Goal: Transaction & Acquisition: Purchase product/service

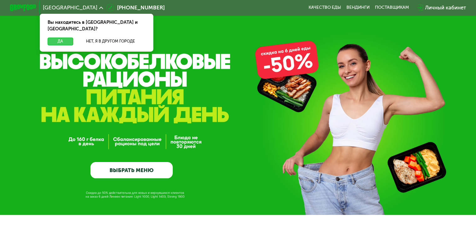
click at [66, 38] on button "Да" at bounding box center [60, 42] width 25 height 8
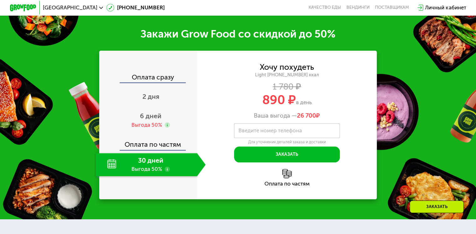
scroll to position [783, 0]
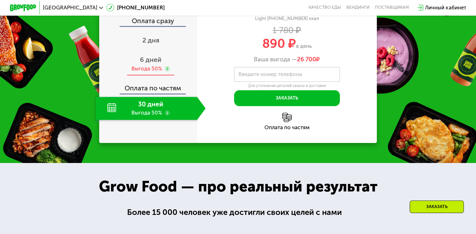
click at [166, 76] on div "6 дней Выгода 50%" at bounding box center [151, 64] width 110 height 23
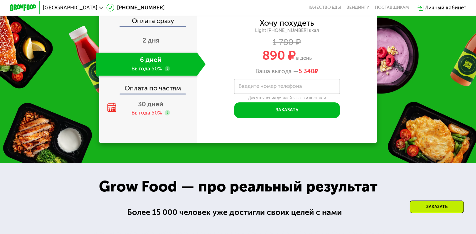
click at [266, 88] on label "Введите номер телефона" at bounding box center [271, 87] width 64 height 4
click at [266, 94] on input "Введите номер телефона" at bounding box center [287, 86] width 106 height 15
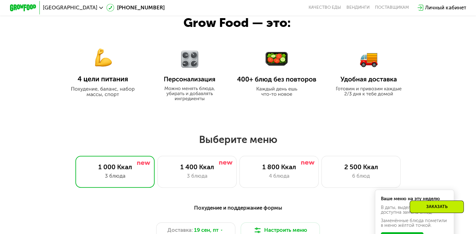
scroll to position [282, 0]
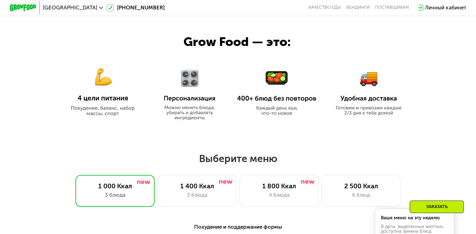
click at [192, 82] on img at bounding box center [190, 90] width 62 height 59
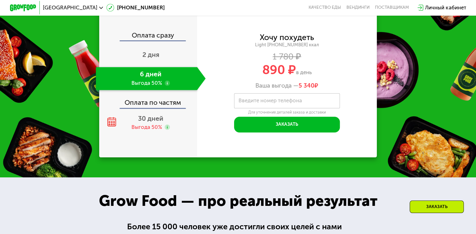
scroll to position [814, 0]
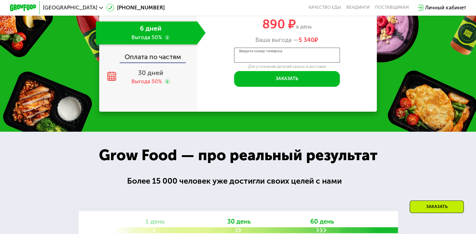
click at [319, 63] on input "Введите номер телефона" at bounding box center [287, 55] width 106 height 15
click at [320, 63] on input "Введите номер телефона" at bounding box center [287, 55] width 106 height 15
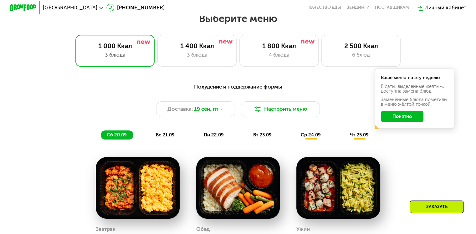
scroll to position [407, 0]
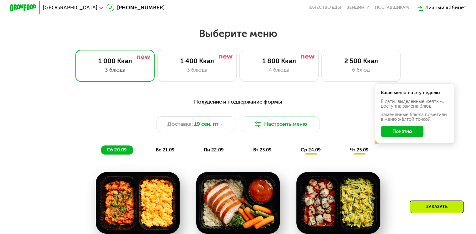
click at [409, 135] on button "Понятно" at bounding box center [402, 131] width 43 height 11
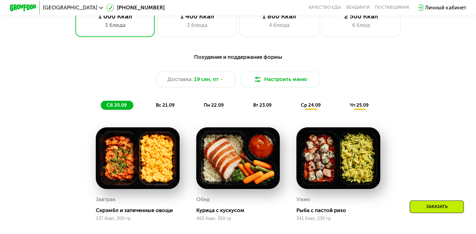
scroll to position [470, 0]
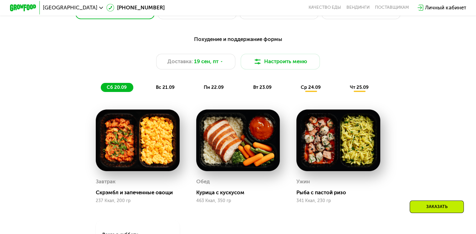
click at [223, 203] on div "463 Ккал, 350 гр" at bounding box center [238, 200] width 84 height 5
click at [224, 196] on div "Курица с кускусом" at bounding box center [240, 192] width 89 height 7
click at [212, 210] on div "[PERSON_NAME] с кускусом 463 Ккал, 350 гр" at bounding box center [238, 156] width 100 height 111
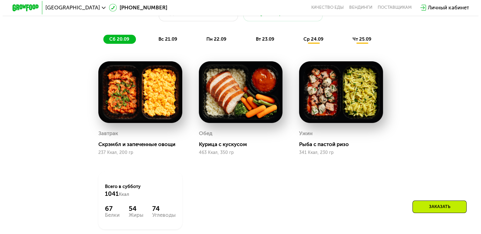
scroll to position [501, 0]
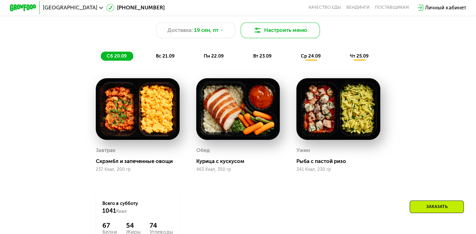
click at [278, 35] on button "Настроить меню" at bounding box center [281, 31] width 80 height 16
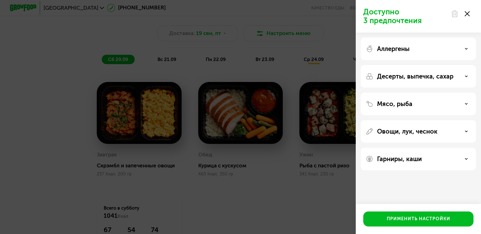
click at [401, 101] on p "Мясо, рыба" at bounding box center [394, 104] width 35 height 8
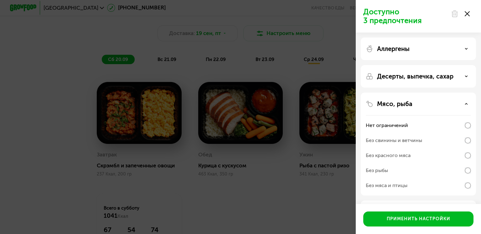
click at [387, 156] on div "Без красного мяса" at bounding box center [388, 156] width 45 height 8
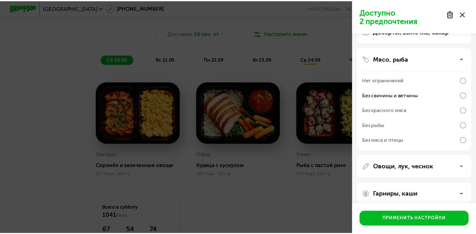
scroll to position [53, 0]
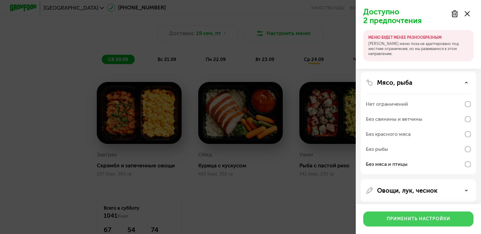
click at [428, 222] on button "Применить настройки" at bounding box center [418, 219] width 110 height 15
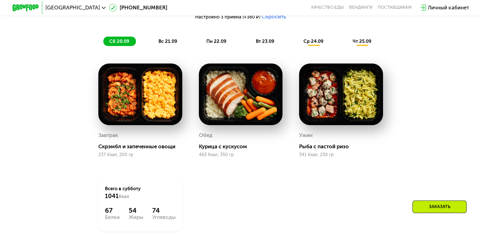
scroll to position [470, 0]
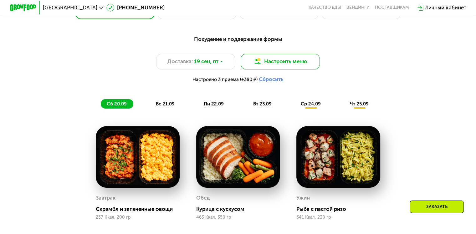
click at [249, 64] on button "Настроить меню" at bounding box center [281, 62] width 80 height 16
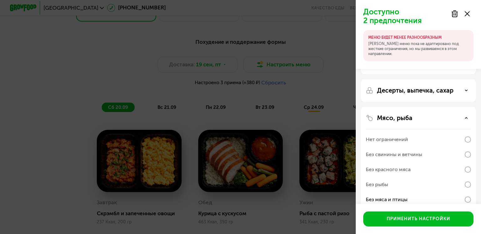
scroll to position [31, 0]
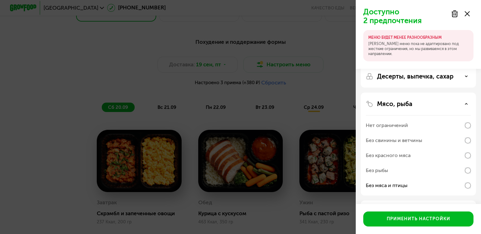
click at [324, 98] on div "Доступно 2 предпочтения МЕНЮ БУДЕТ МЕНЕЕ РАЗНООБРАЗНЫМ Наше меню пока не адапти…" at bounding box center [240, 117] width 481 height 234
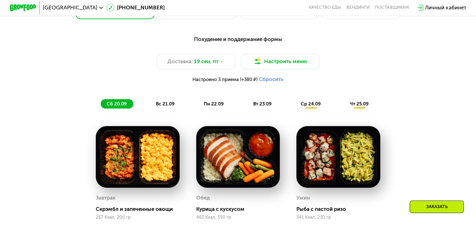
click at [274, 82] on button "Сбросить" at bounding box center [271, 79] width 25 height 7
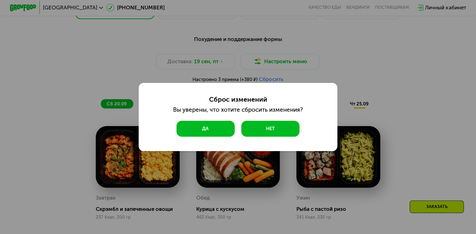
click at [220, 126] on button "Да" at bounding box center [206, 129] width 58 height 16
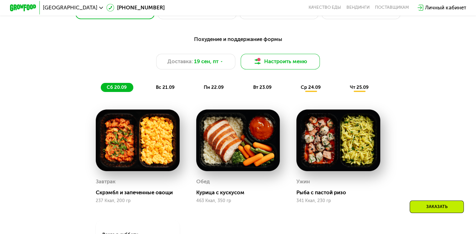
click at [274, 66] on button "Настроить меню" at bounding box center [281, 62] width 80 height 16
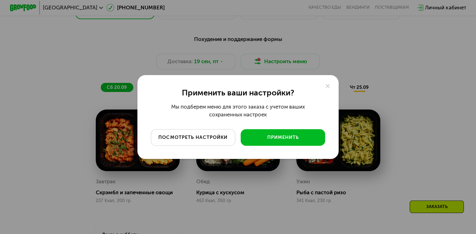
click at [224, 144] on button "посмотреть настройки" at bounding box center [193, 137] width 85 height 17
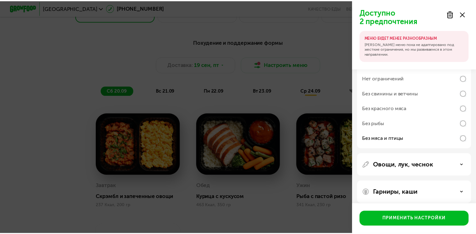
scroll to position [84, 0]
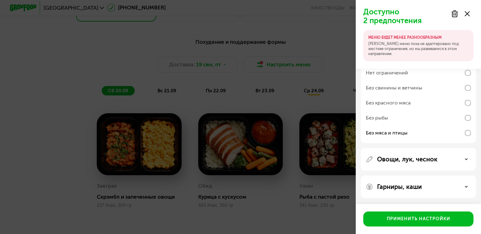
click at [311, 150] on div "Доступно 2 предпочтения МЕНЮ БУДЕТ МЕНЕЕ РАЗНООБРАЗНЫМ Наше меню пока не адапти…" at bounding box center [240, 117] width 481 height 234
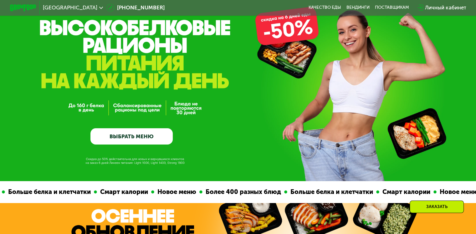
scroll to position [31, 0]
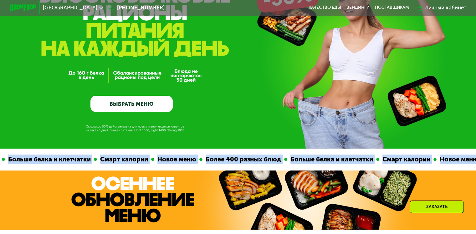
drag, startPoint x: 132, startPoint y: 101, endPoint x: 137, endPoint y: 91, distance: 11.1
click at [132, 101] on link "ВЫБРАТЬ МЕНЮ" at bounding box center [131, 104] width 82 height 17
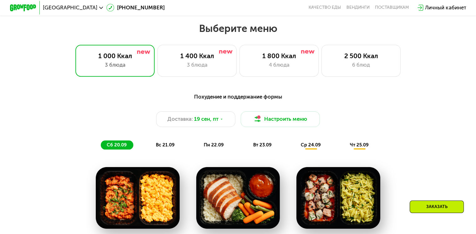
scroll to position [421, 0]
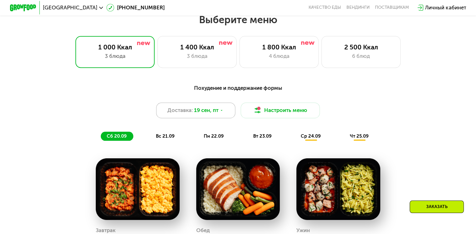
click at [214, 114] on span "19 сен, пт" at bounding box center [206, 110] width 24 height 8
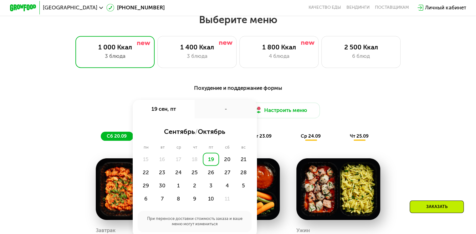
click at [423, 137] on div "Похудение и поддержание формы Доставка: [DATE] сен, пт - сентябрь / октябрь пн …" at bounding box center [238, 112] width 392 height 57
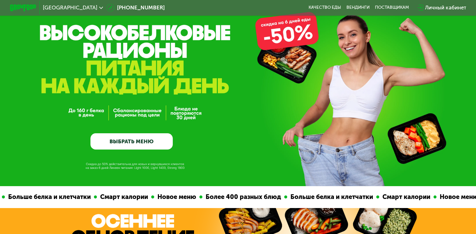
scroll to position [14, 0]
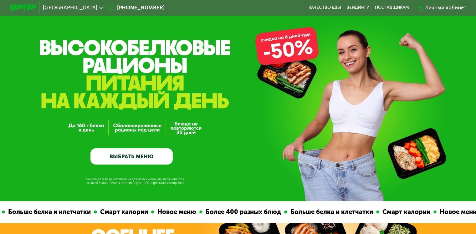
click at [159, 161] on link "ВЫБРАТЬ МЕНЮ" at bounding box center [131, 156] width 82 height 17
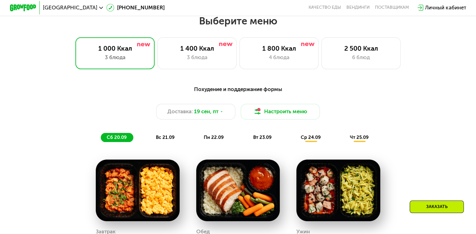
scroll to position [421, 0]
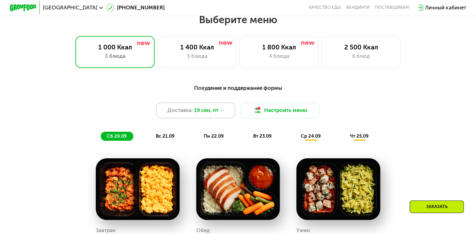
click at [217, 114] on span "19 сен, пт" at bounding box center [206, 110] width 24 height 8
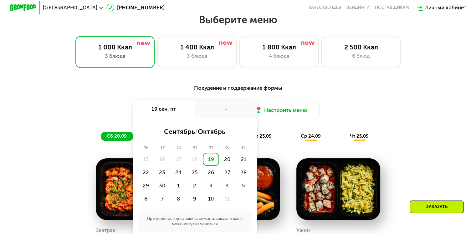
click at [97, 105] on div "Похудение и поддержание формы Доставка: [DATE] сен, пт - сентябрь / октябрь пн …" at bounding box center [238, 112] width 392 height 57
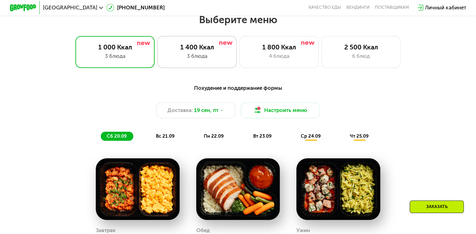
click at [203, 58] on div "3 блюда" at bounding box center [196, 56] width 65 height 8
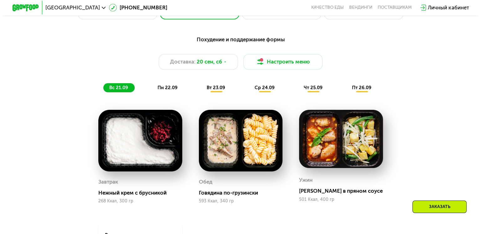
scroll to position [470, 0]
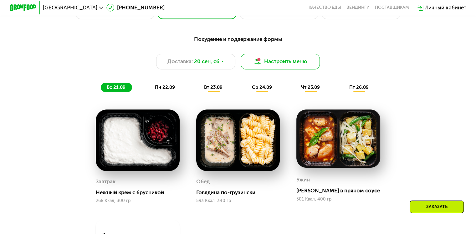
click at [277, 65] on button "Настроить меню" at bounding box center [281, 62] width 80 height 16
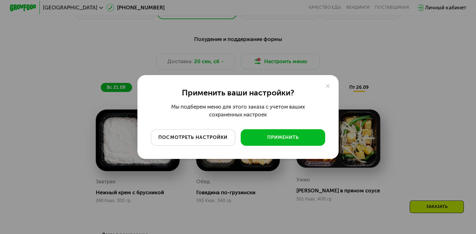
click at [204, 138] on div "посмотреть настройки" at bounding box center [193, 137] width 75 height 7
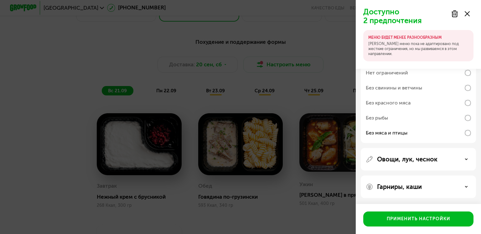
scroll to position [84, 0]
click at [442, 188] on div "Гарниры, каши" at bounding box center [418, 187] width 105 height 8
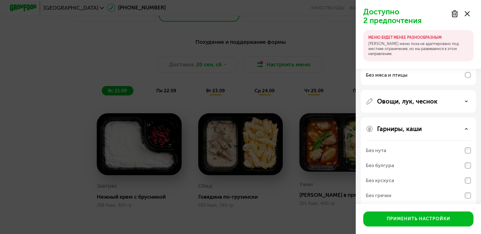
scroll to position [164, 0]
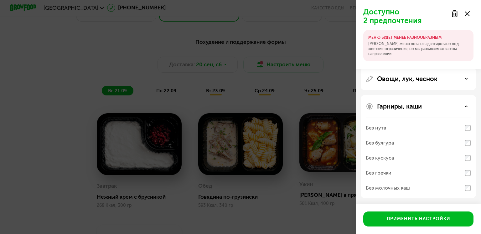
click at [457, 76] on div "Овощи, лук, чеснок" at bounding box center [418, 79] width 105 height 8
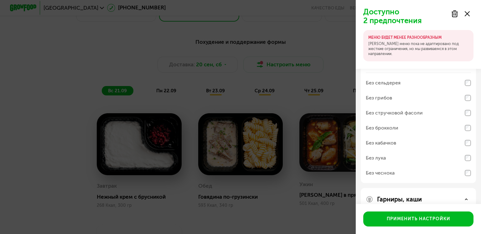
scroll to position [150, 0]
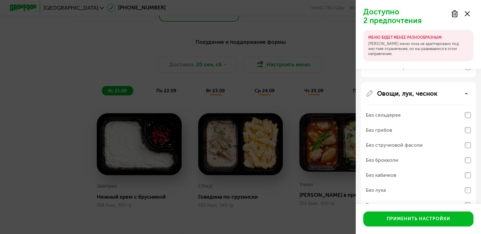
click at [382, 131] on div "Без грибов" at bounding box center [379, 130] width 26 height 8
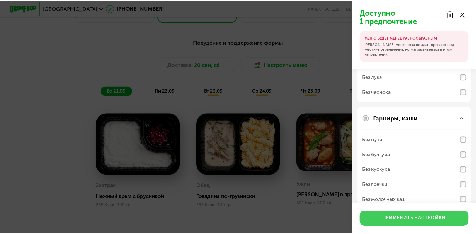
scroll to position [275, 0]
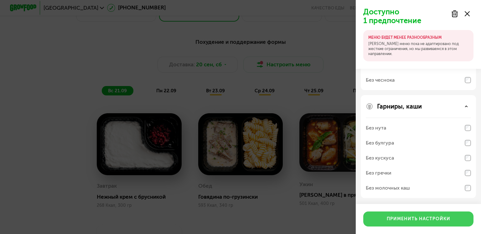
click at [417, 219] on div "Применить настройки" at bounding box center [419, 219] width 64 height 6
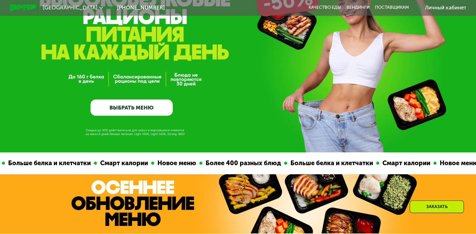
scroll to position [0, 0]
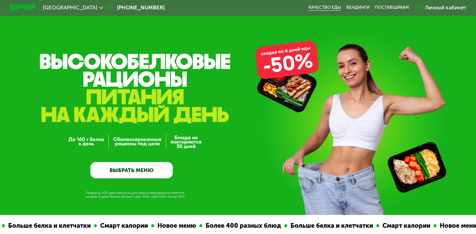
click at [332, 6] on link "Качество еды" at bounding box center [325, 7] width 33 height 5
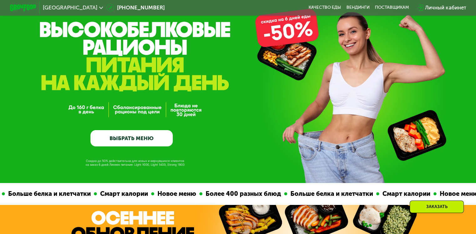
scroll to position [31, 0]
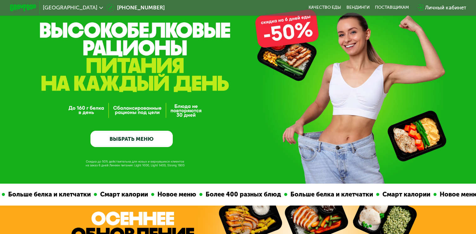
click at [145, 144] on link "ВЫБРАТЬ МЕНЮ" at bounding box center [131, 139] width 82 height 17
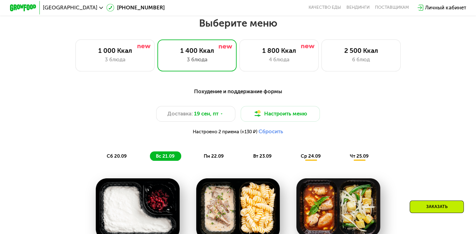
scroll to position [421, 0]
